Goal: Transaction & Acquisition: Book appointment/travel/reservation

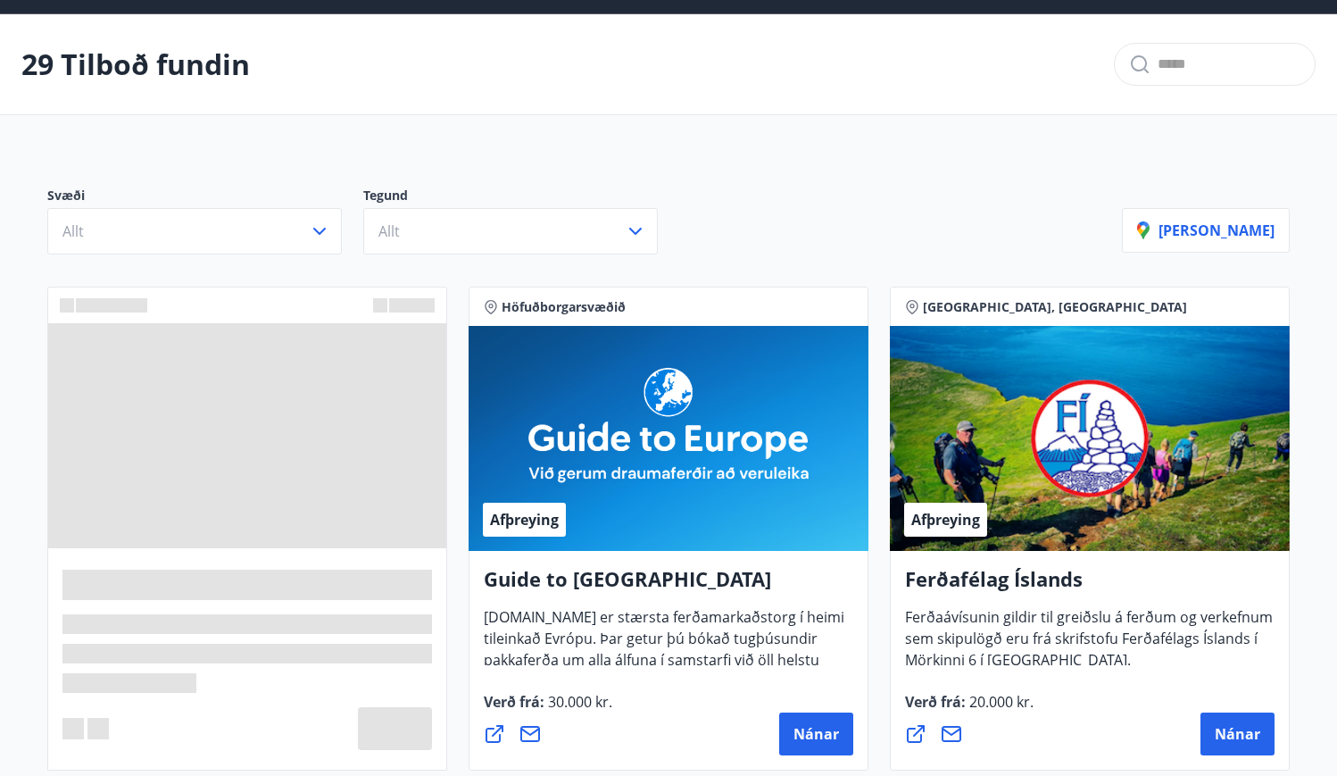
scroll to position [89, 0]
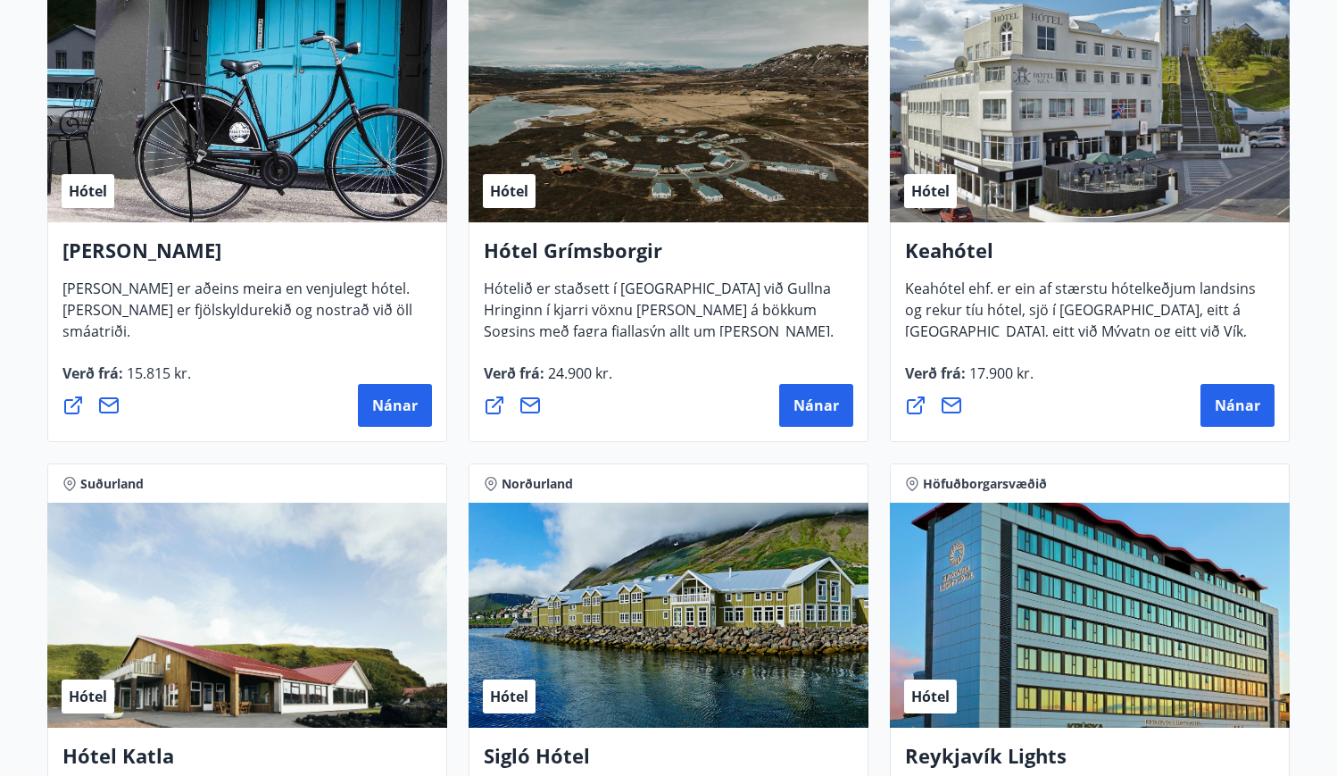
scroll to position [893, 0]
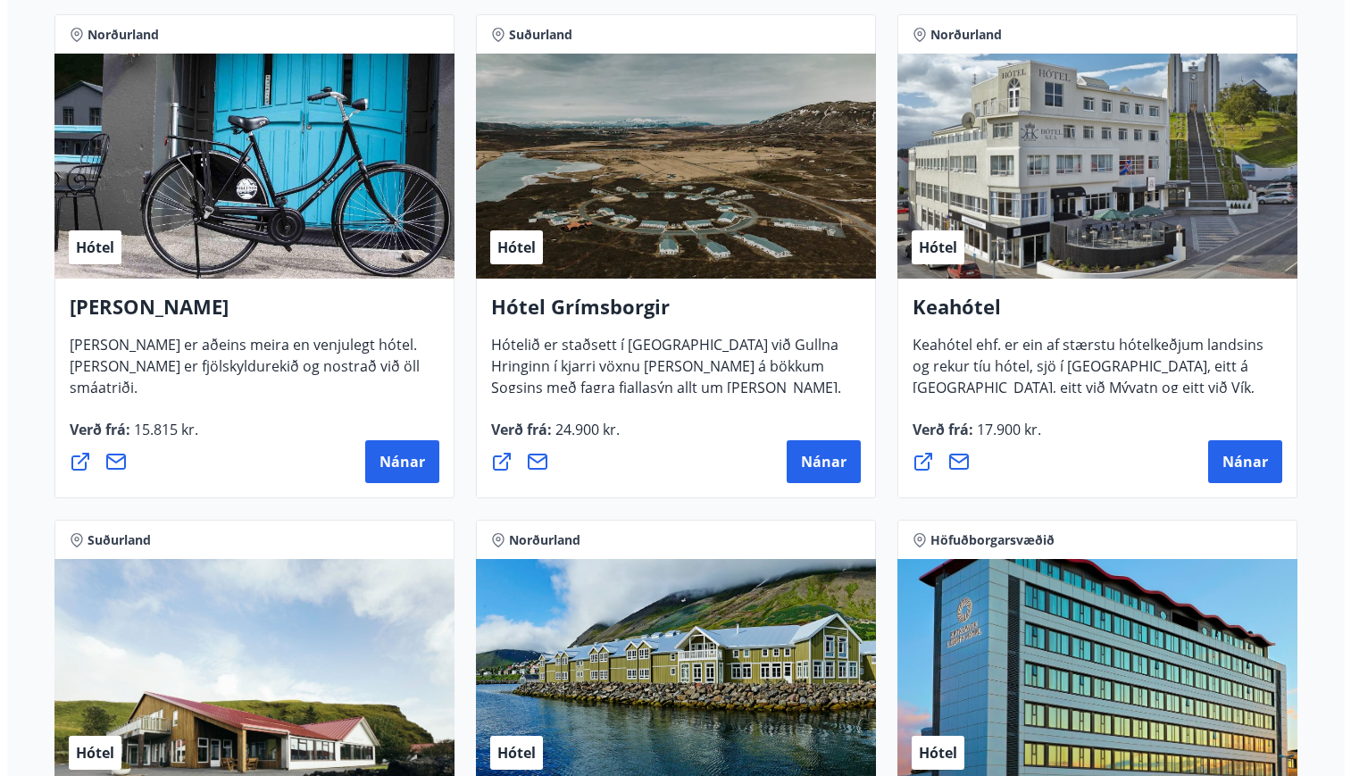
scroll to position [803, 0]
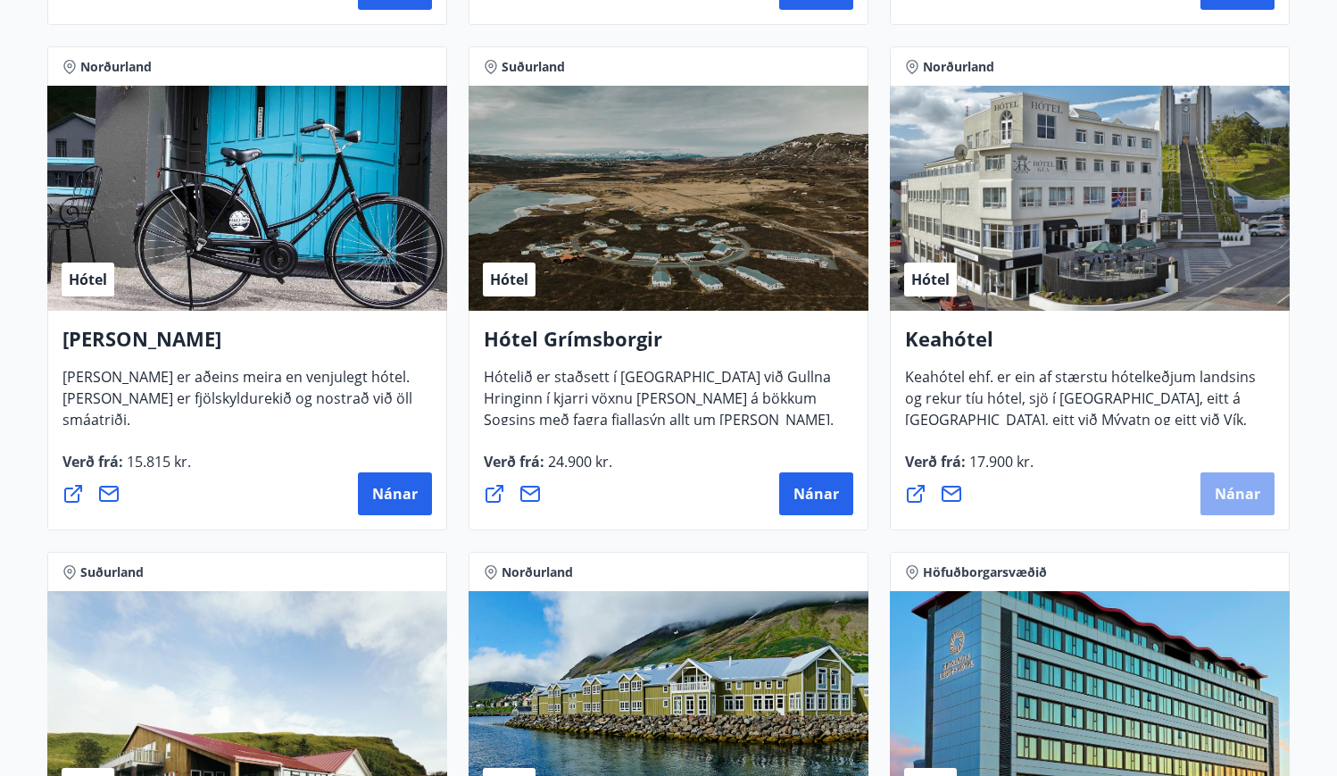
click at [1236, 498] on span "Nánar" at bounding box center [1238, 494] width 46 height 20
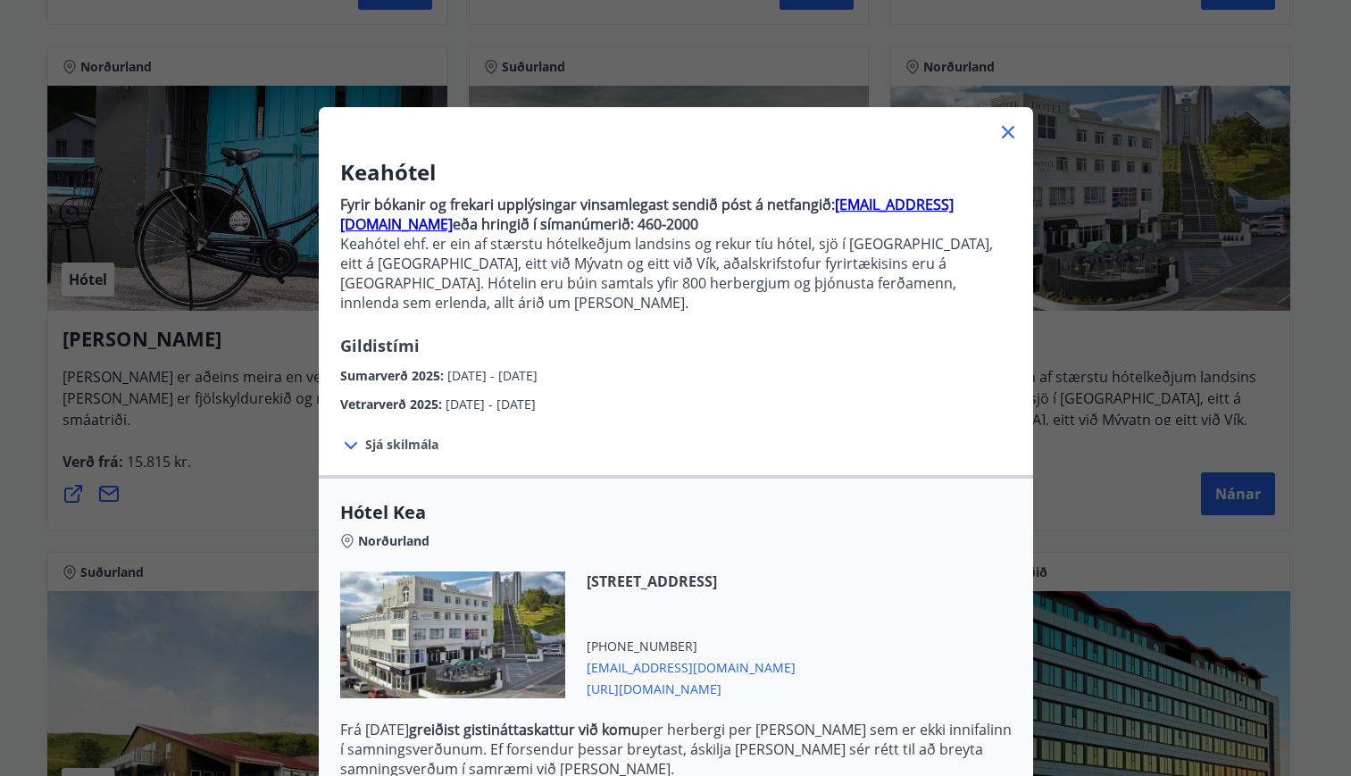
click at [365, 436] on span "Sjá skilmála" at bounding box center [401, 445] width 73 height 18
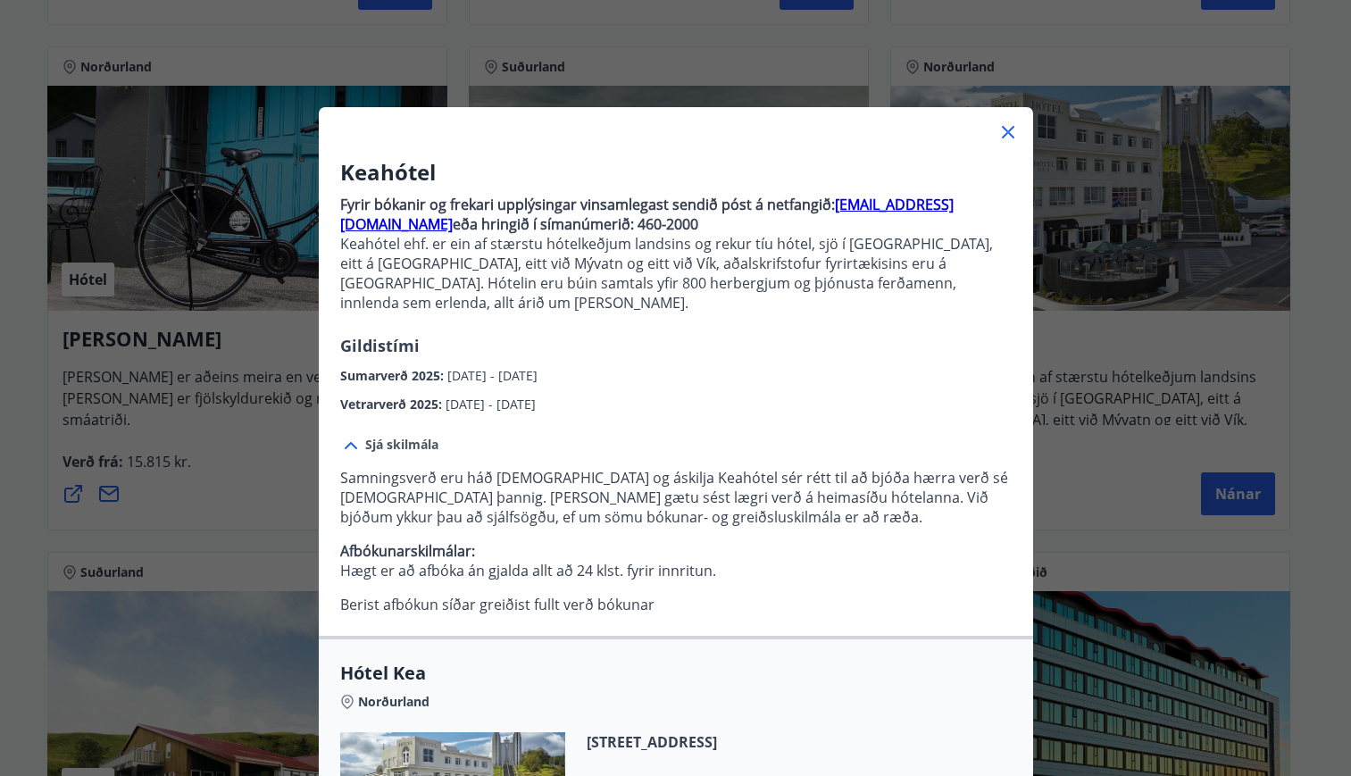
drag, startPoint x: 374, startPoint y: 479, endPoint x: 363, endPoint y: 479, distance: 10.7
click at [364, 479] on p "Samningsverð eru háð [DEMOGRAPHIC_DATA] og áskilja Keahótel sér rétt til að bjó…" at bounding box center [675, 497] width 671 height 59
click at [442, 474] on p "Samningsverð eru háð [DEMOGRAPHIC_DATA] og áskilja Keahótel sér rétt til að bjó…" at bounding box center [675, 497] width 671 height 59
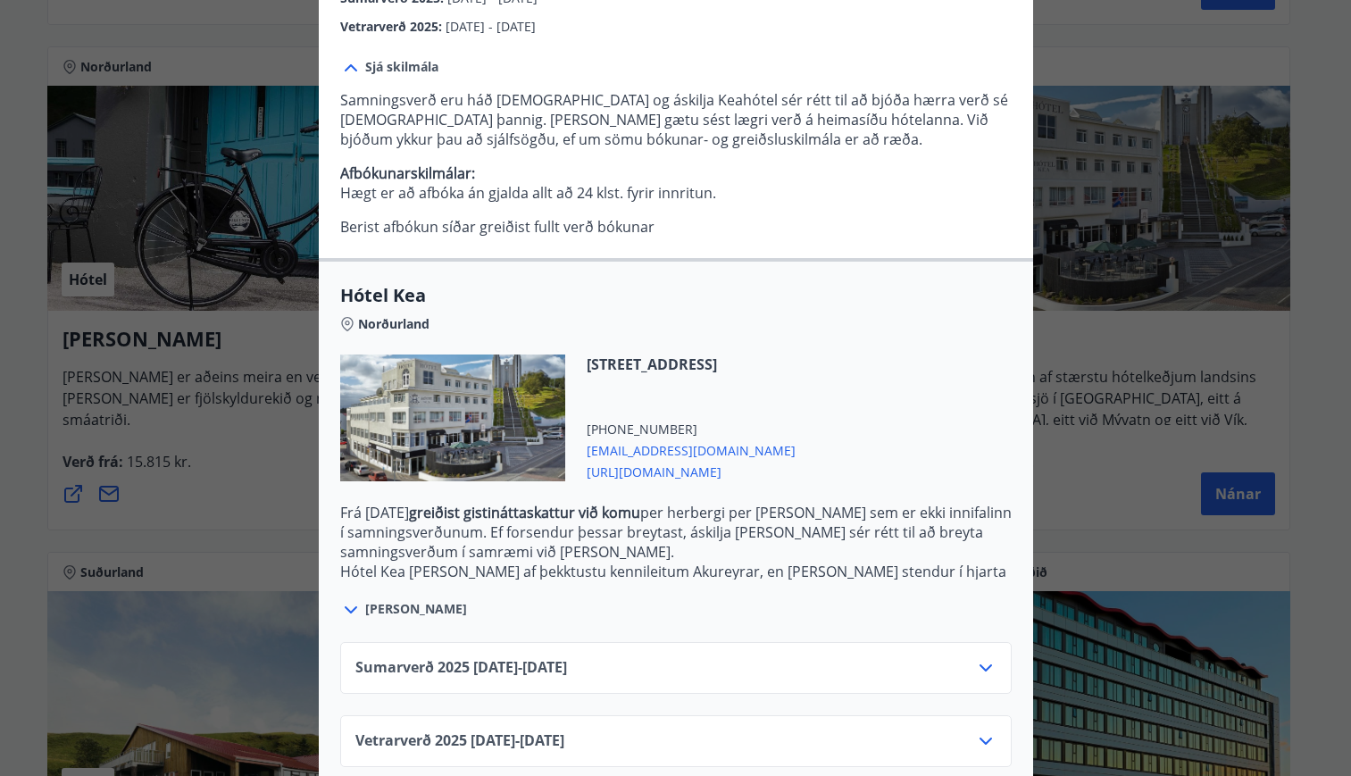
scroll to position [384, 0]
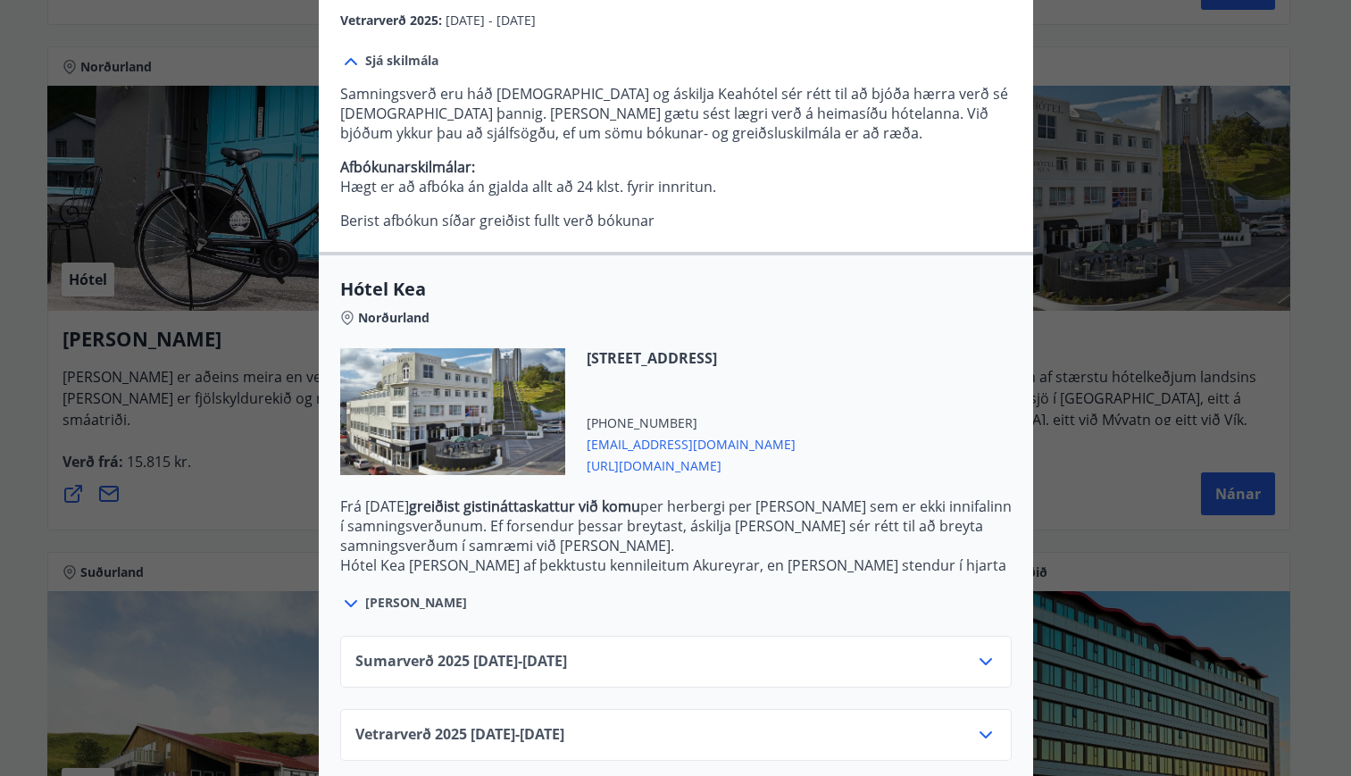
click at [981, 651] on icon at bounding box center [985, 661] width 21 height 21
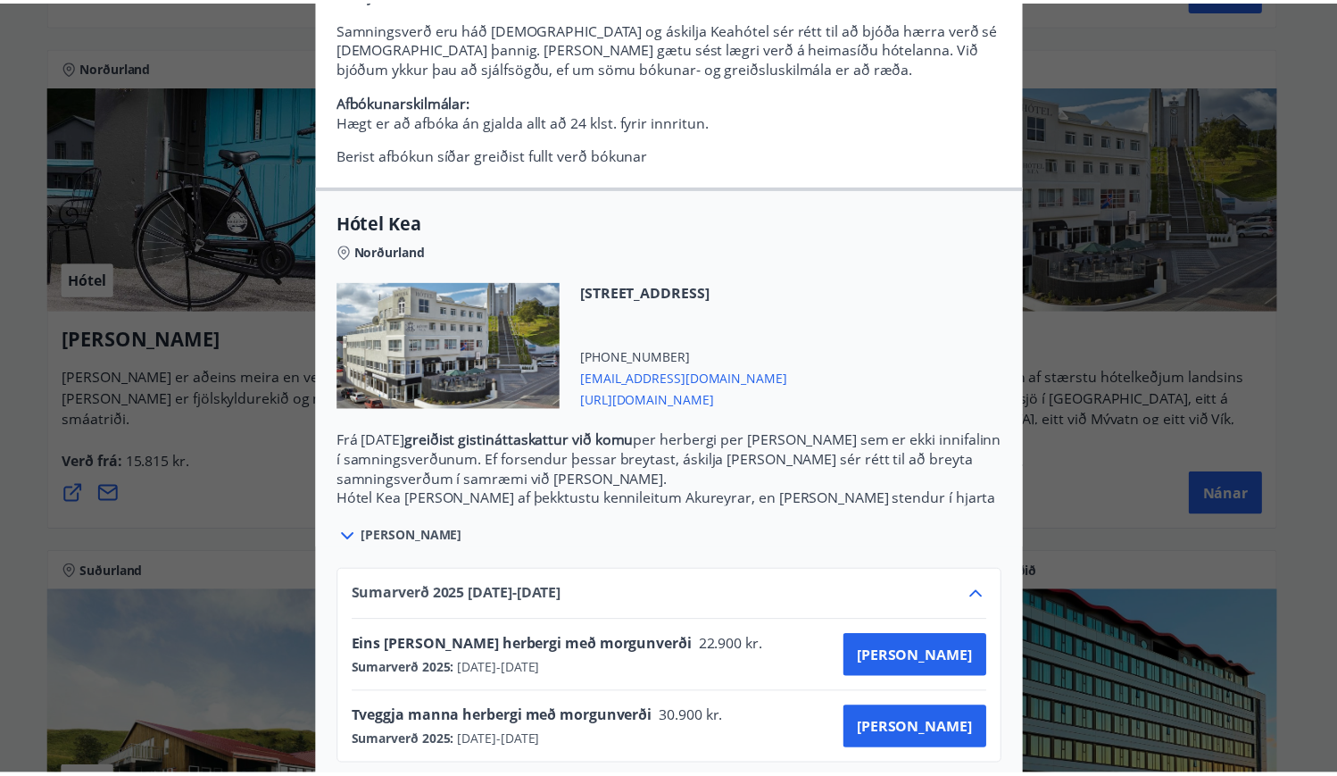
scroll to position [529, 0]
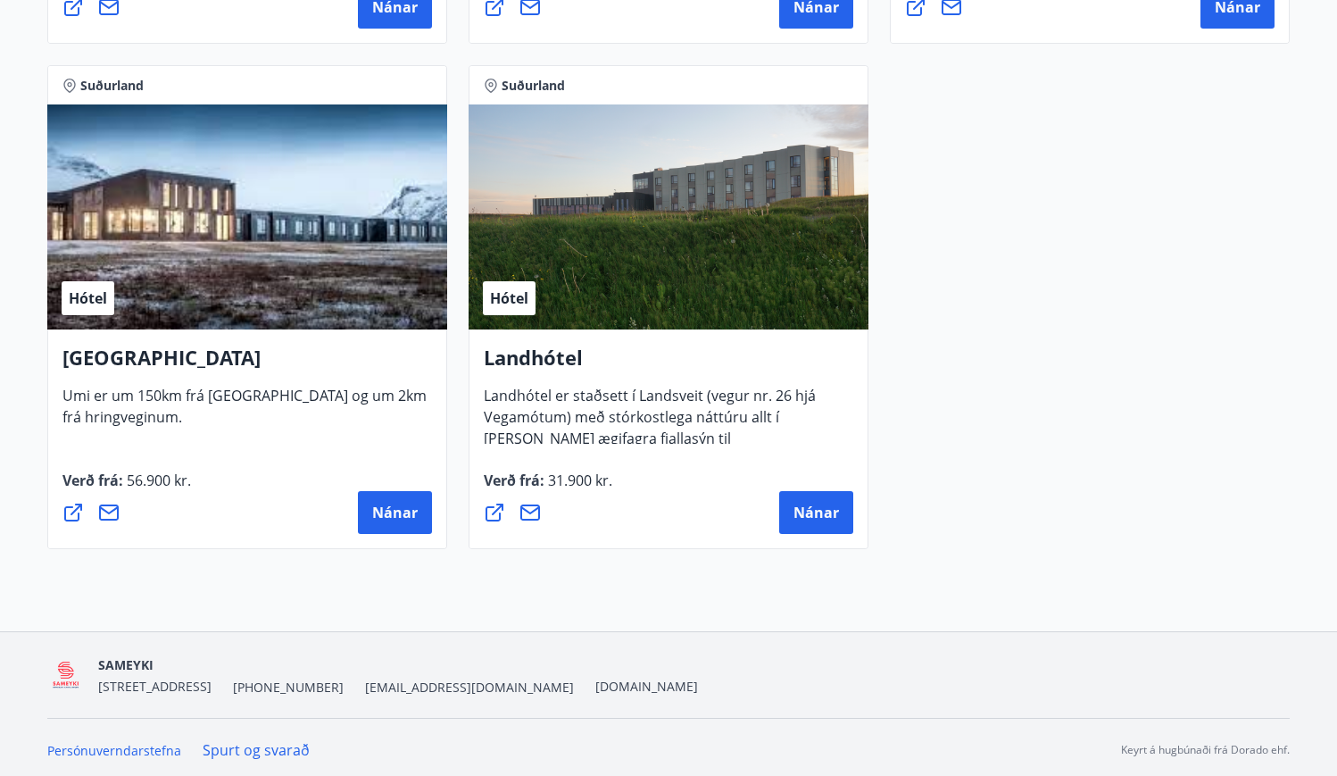
scroll to position [4832, 0]
